Goal: Information Seeking & Learning: Learn about a topic

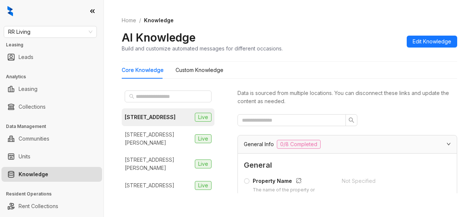
click at [239, 14] on div "Home / Knowledge AI Knowledge Build and customize automated messages for differ…" at bounding box center [289, 34] width 335 height 54
